Goal: Task Accomplishment & Management: Manage account settings

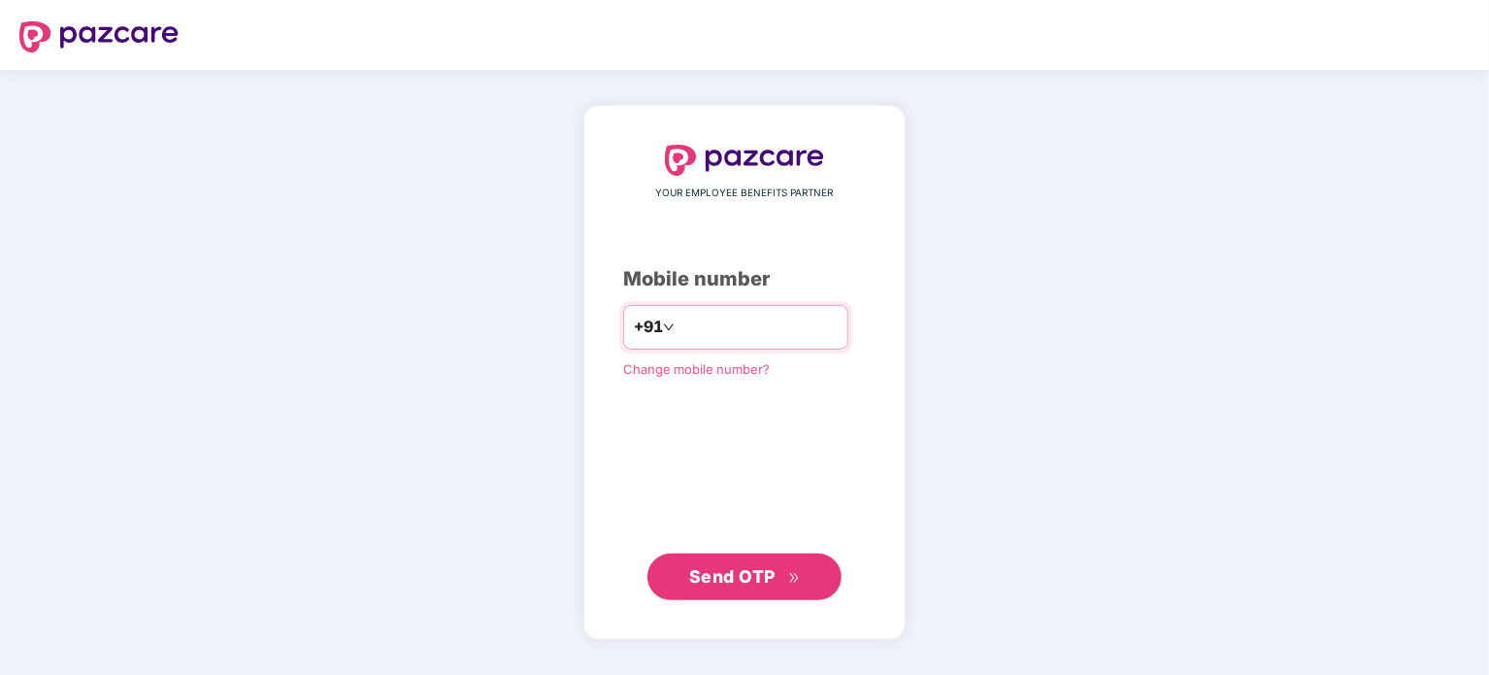
click at [680, 325] on input "number" at bounding box center [758, 327] width 159 height 31
type input "**********"
click at [746, 578] on span "Send OTP" at bounding box center [732, 576] width 86 height 20
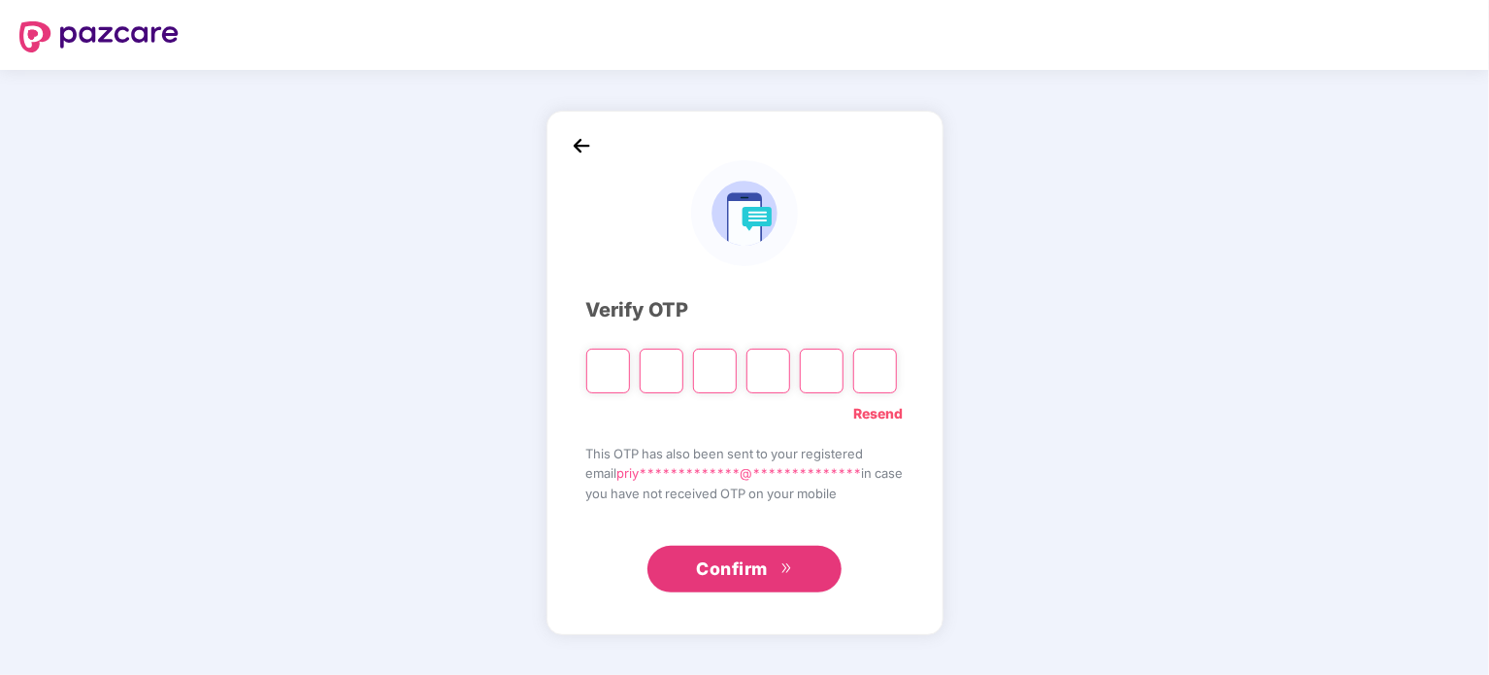
type input "*"
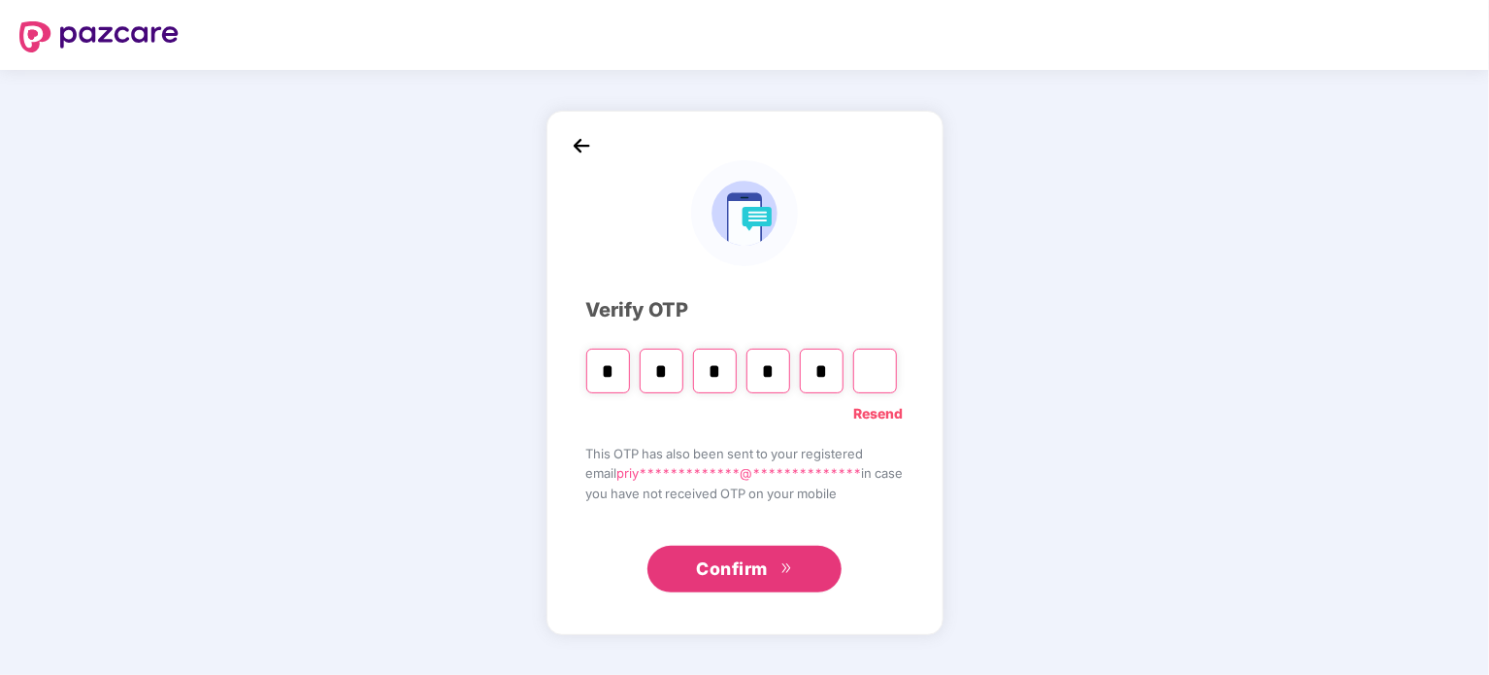
type input "*"
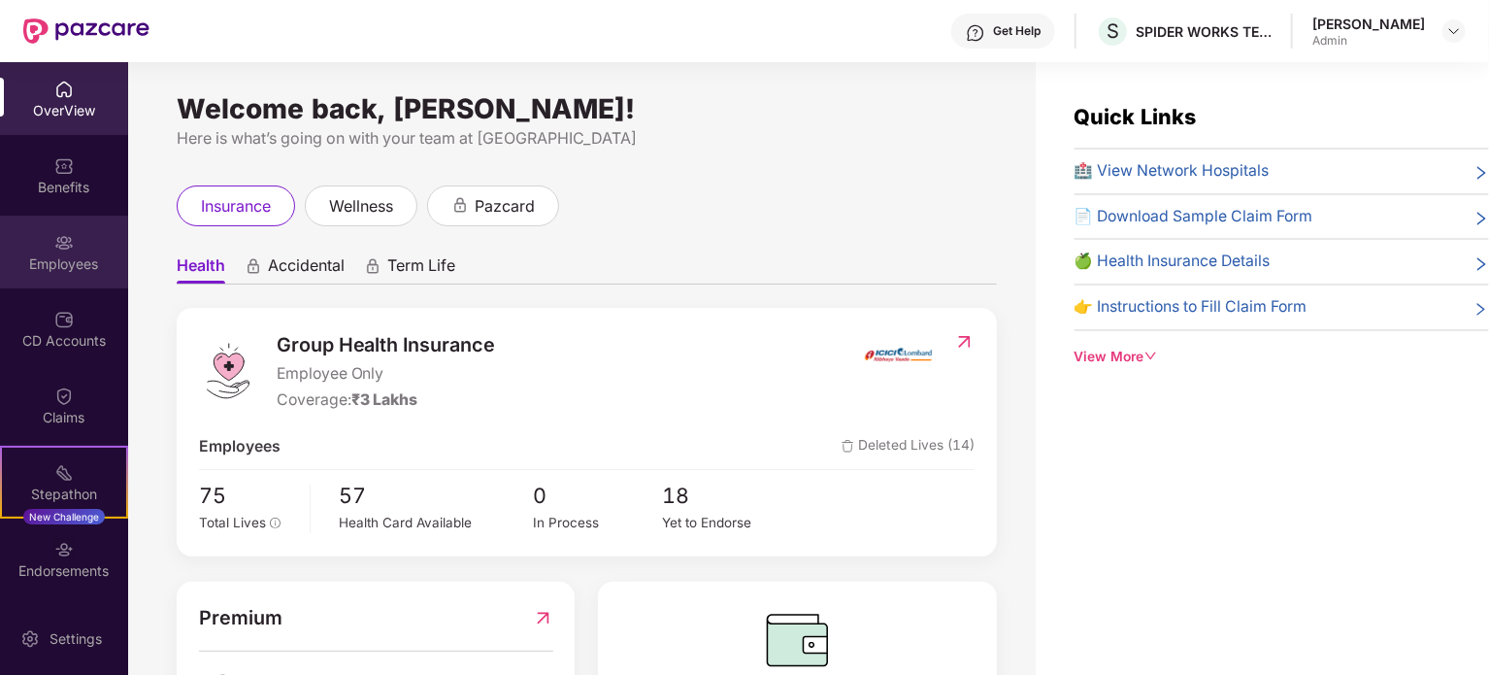
click at [48, 264] on div "Employees" at bounding box center [64, 263] width 128 height 19
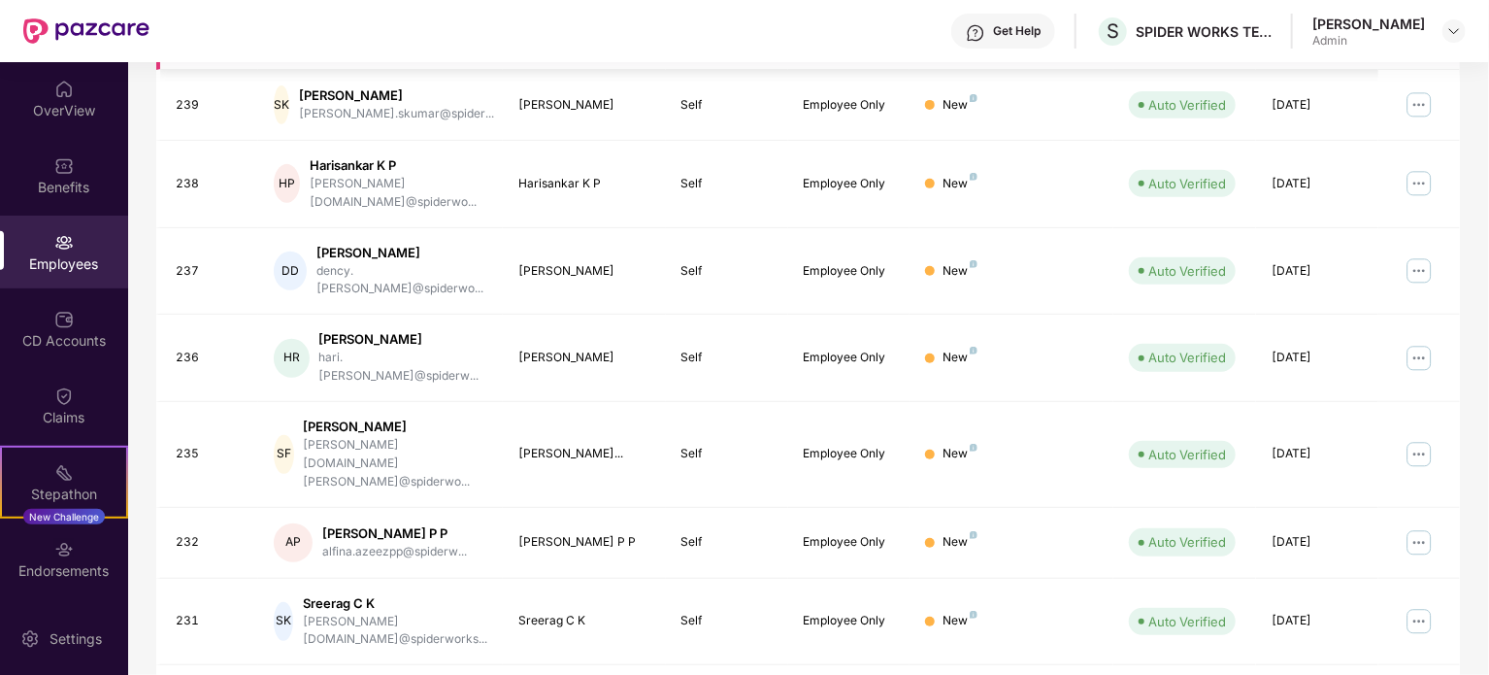
scroll to position [515, 0]
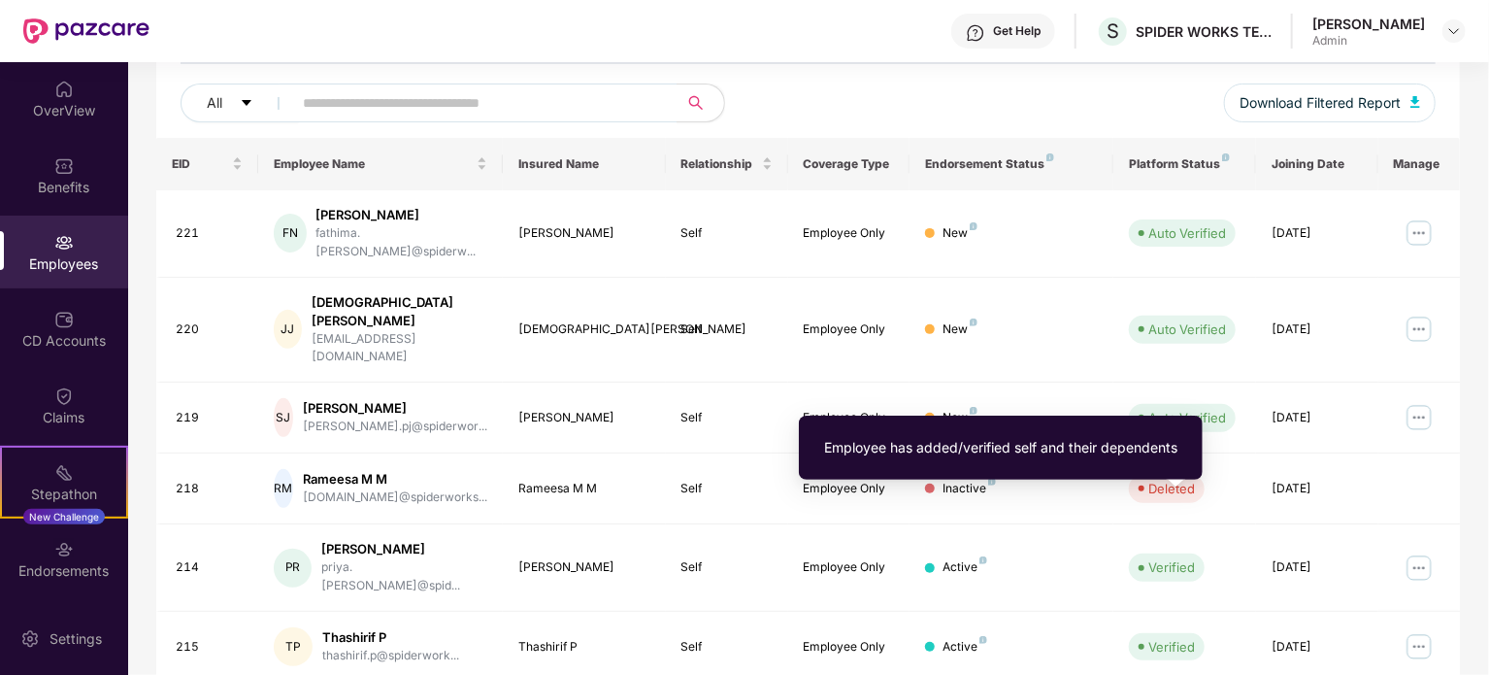
scroll to position [0, 0]
